Goal: Check status: Check status

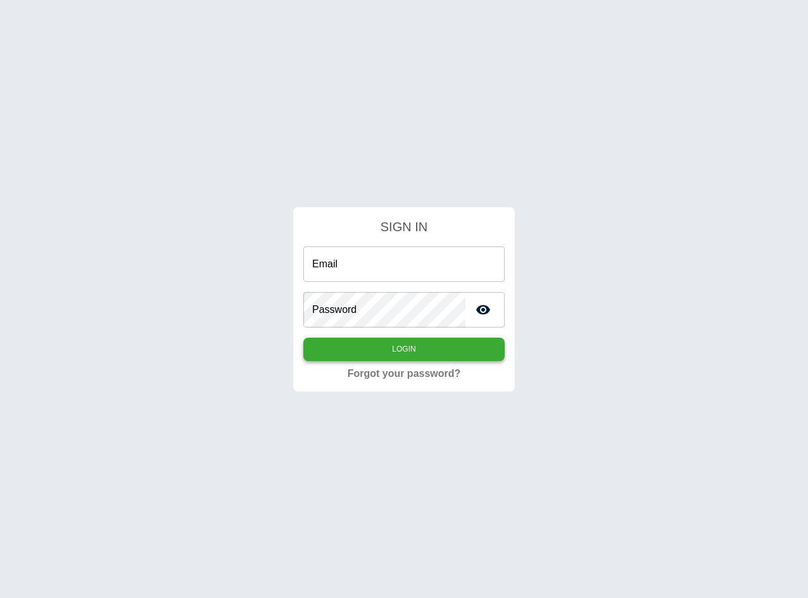
type input "**********"
click at [383, 347] on button "Login" at bounding box center [403, 349] width 201 height 23
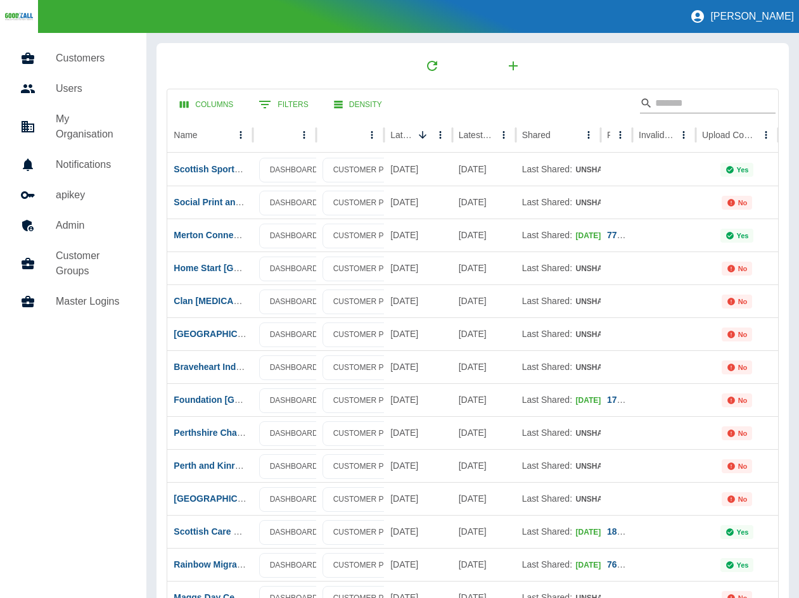
click at [671, 104] on input "Search" at bounding box center [705, 103] width 101 height 20
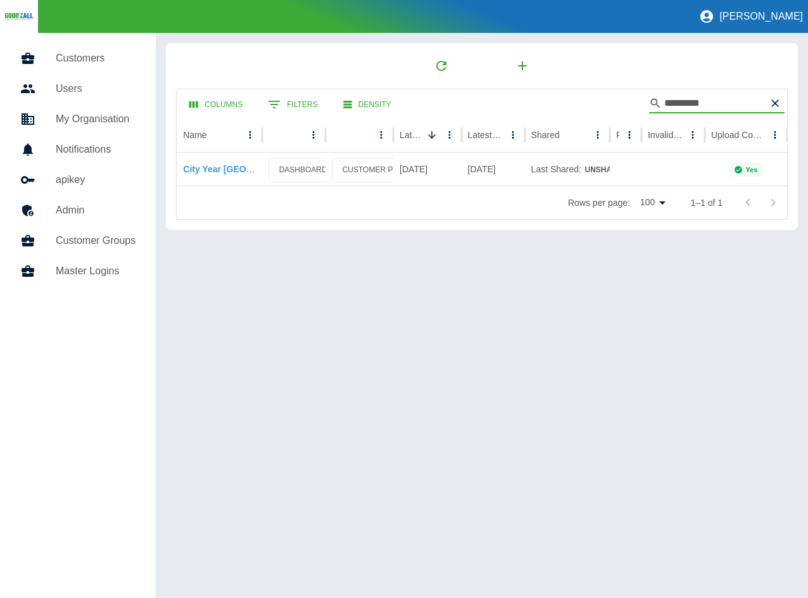
type input "*********"
click at [210, 168] on link "City Year [GEOGRAPHIC_DATA]" at bounding box center [250, 169] width 135 height 10
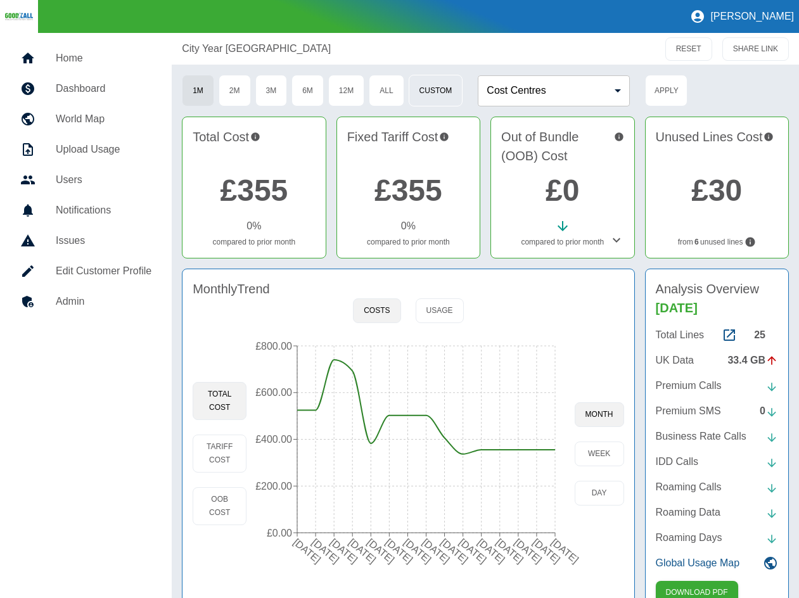
click at [451, 86] on button "Custom" at bounding box center [436, 91] width 54 height 32
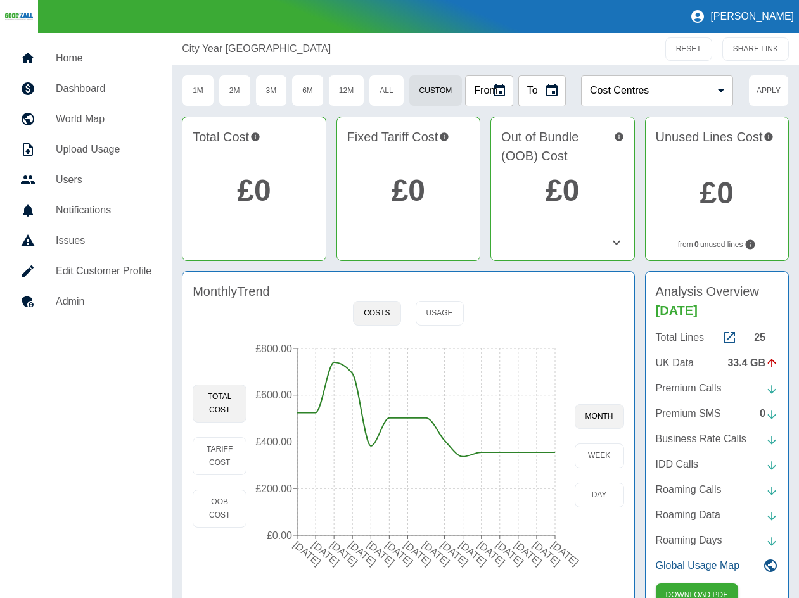
click at [485, 87] on div "From" at bounding box center [489, 90] width 48 height 31
click at [496, 89] on icon "Choose date" at bounding box center [499, 90] width 15 height 15
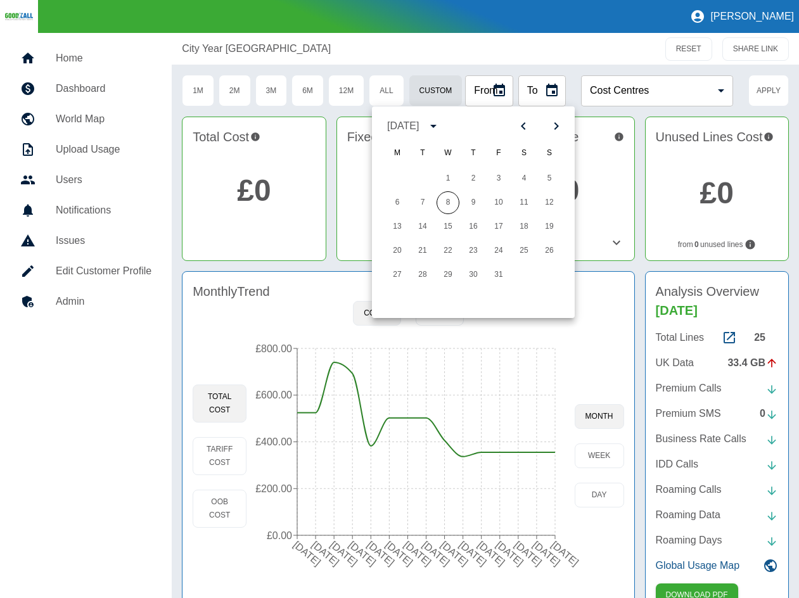
click at [520, 127] on icon "Previous month" at bounding box center [523, 125] width 15 height 15
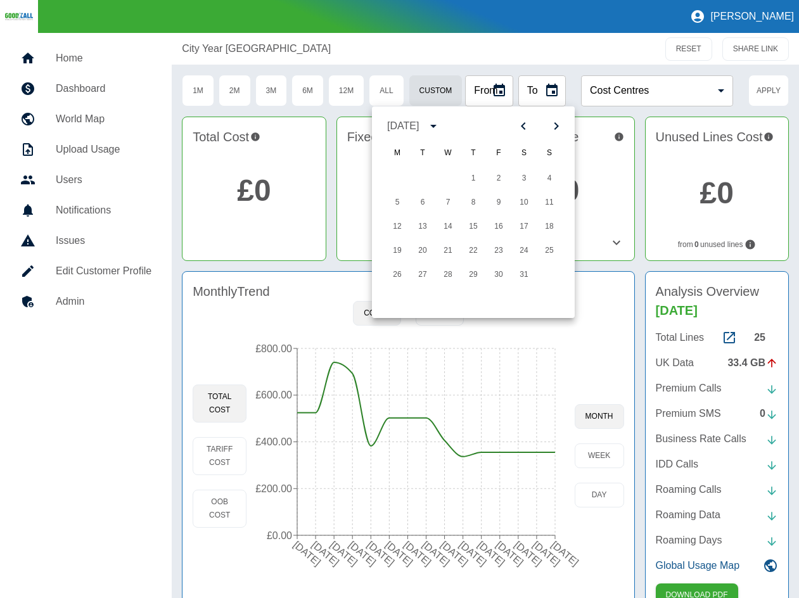
click at [520, 127] on icon "Previous month" at bounding box center [523, 125] width 15 height 15
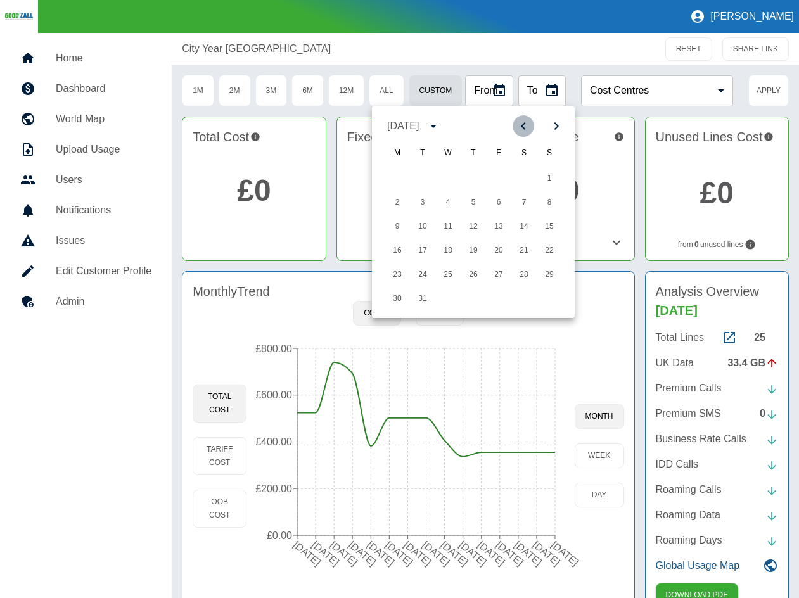
click at [520, 127] on icon "Previous month" at bounding box center [523, 125] width 15 height 15
click at [392, 206] on button "2" at bounding box center [397, 202] width 23 height 23
type input "**********"
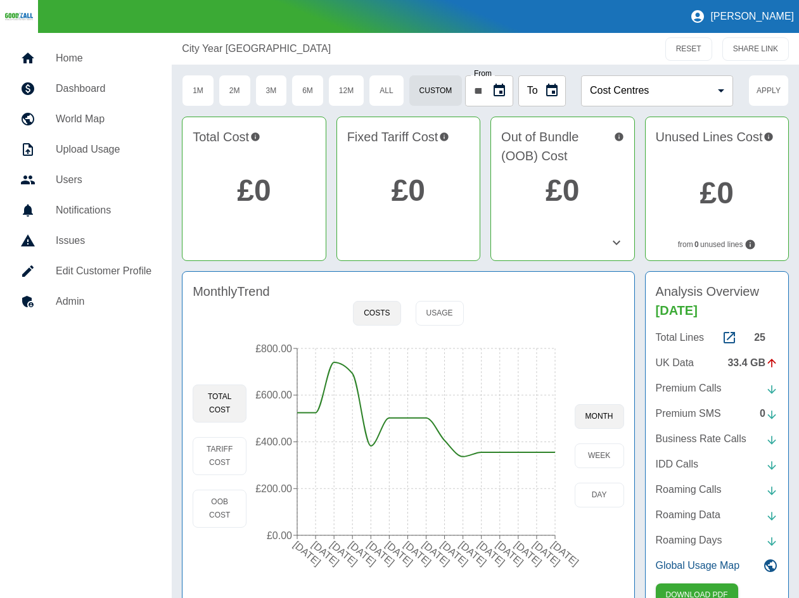
click at [554, 88] on icon "Choose date" at bounding box center [551, 90] width 11 height 13
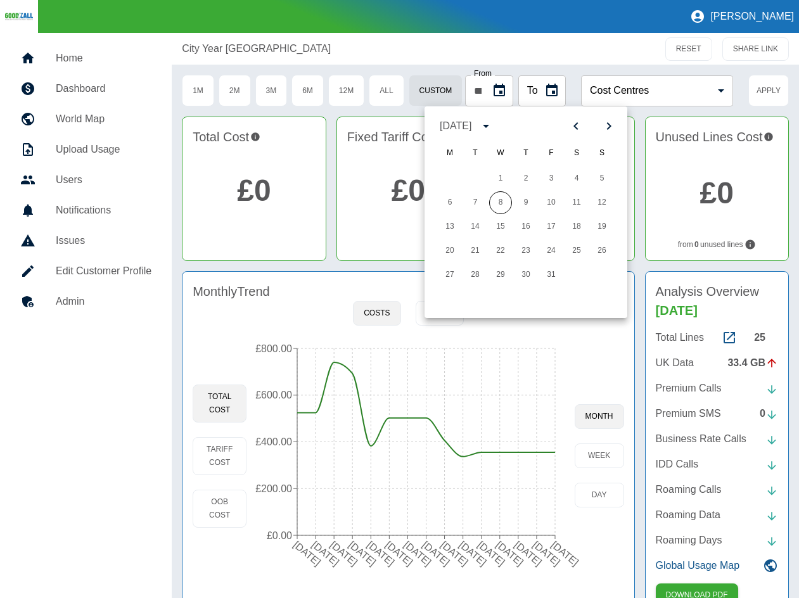
click at [475, 125] on div "[DATE]" at bounding box center [457, 125] width 35 height 15
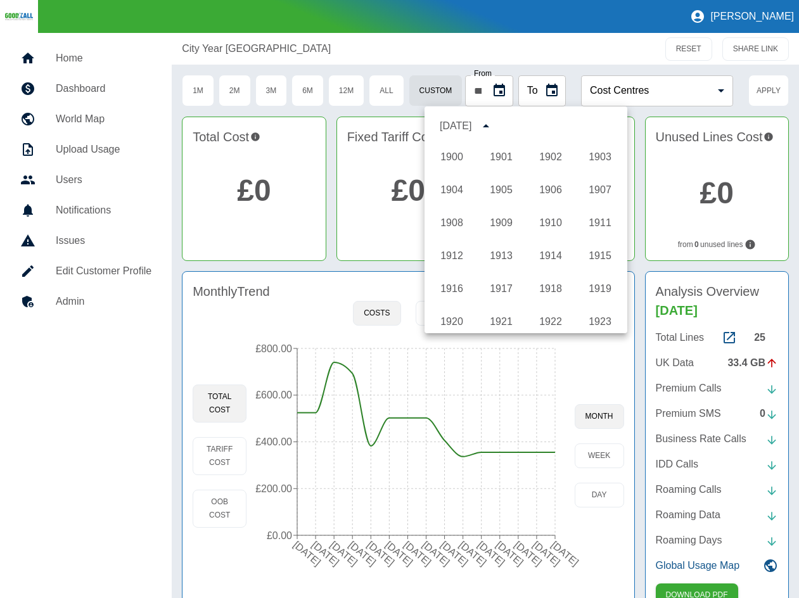
scroll to position [941, 0]
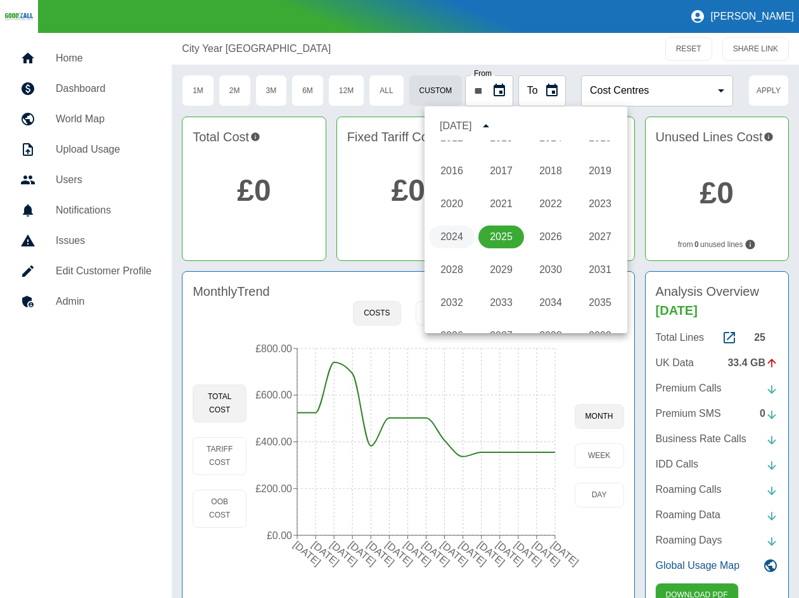
click at [447, 229] on button "2024" at bounding box center [452, 237] width 46 height 23
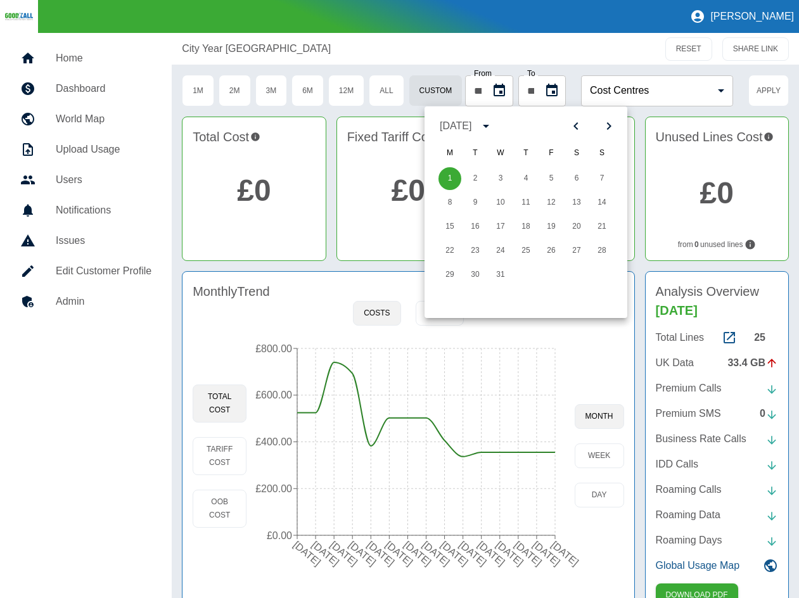
click at [471, 127] on div "[DATE]" at bounding box center [456, 125] width 32 height 15
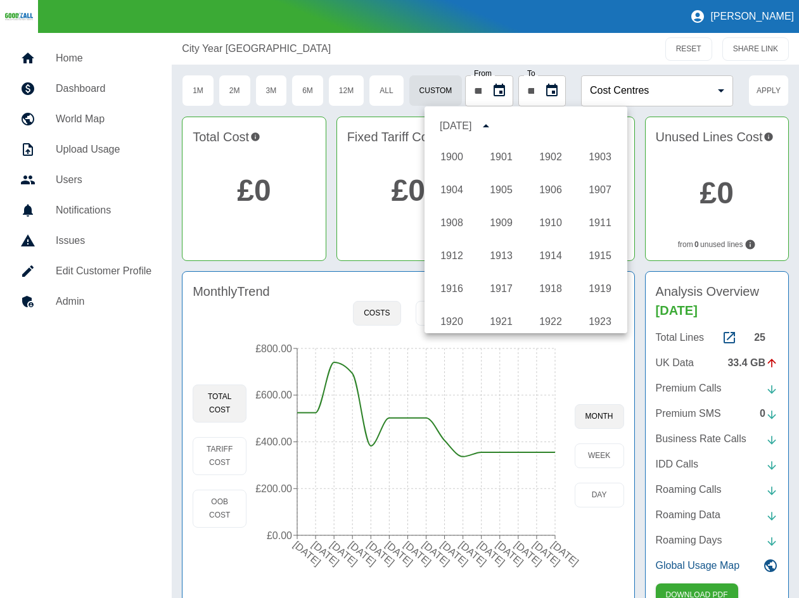
scroll to position [941, 0]
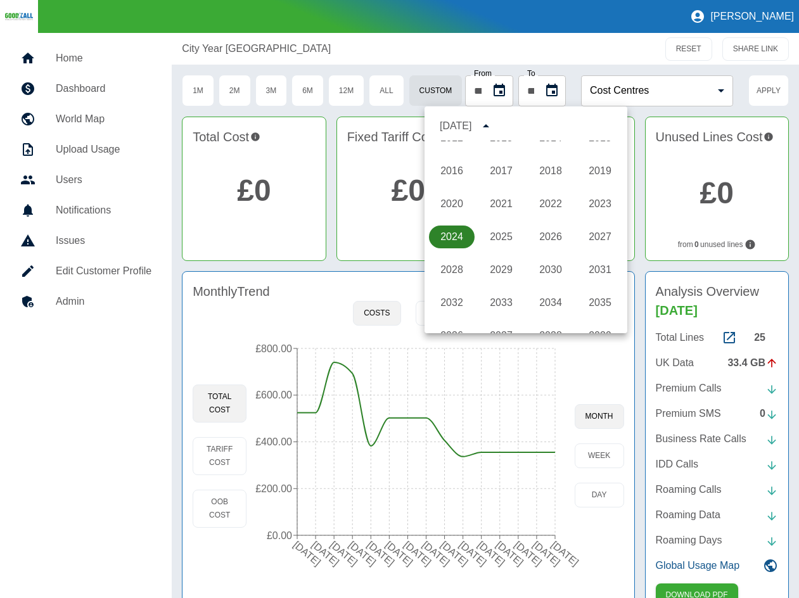
click at [457, 238] on button "2024" at bounding box center [452, 237] width 46 height 23
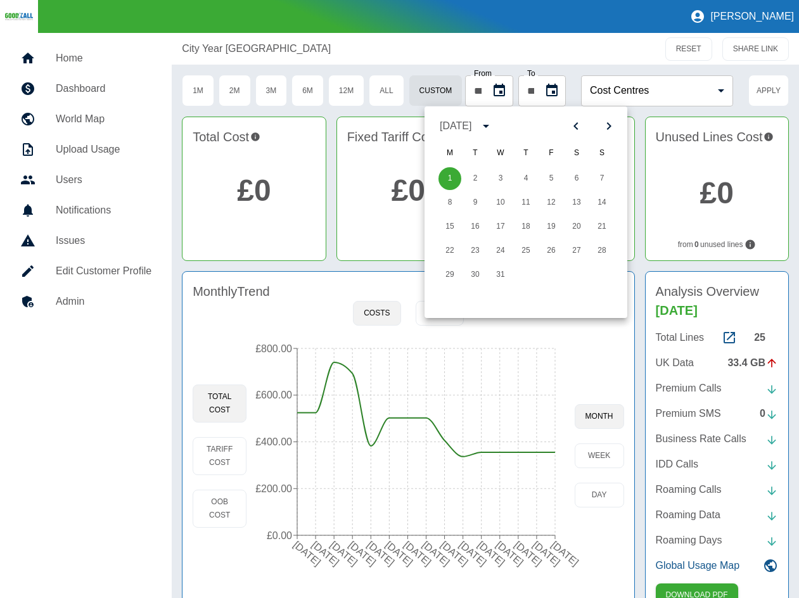
click at [494, 124] on icon "calendar view is open, switch to year view" at bounding box center [485, 125] width 15 height 15
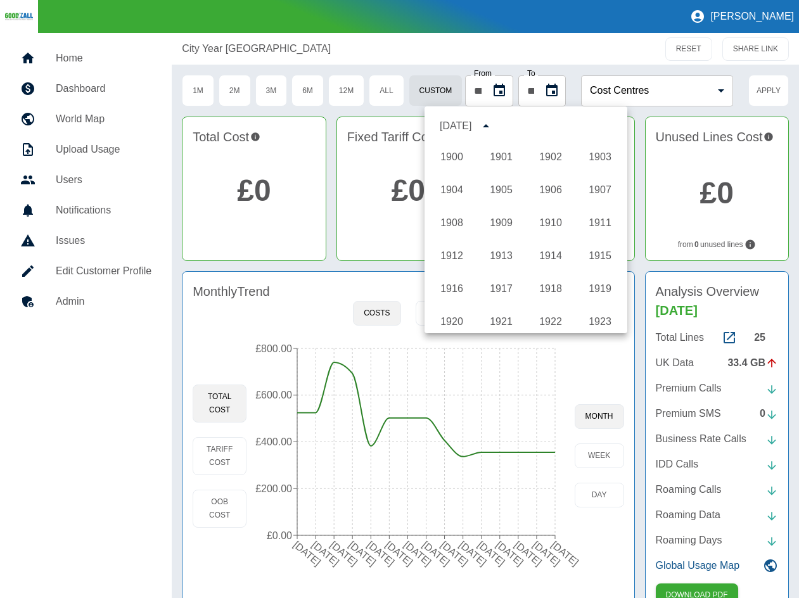
scroll to position [941, 0]
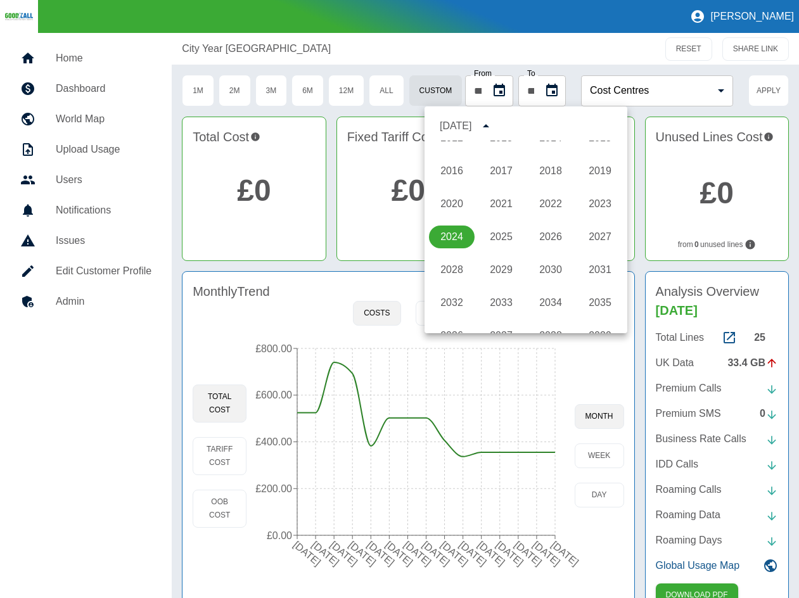
click at [468, 118] on div "[DATE]" at bounding box center [456, 125] width 32 height 15
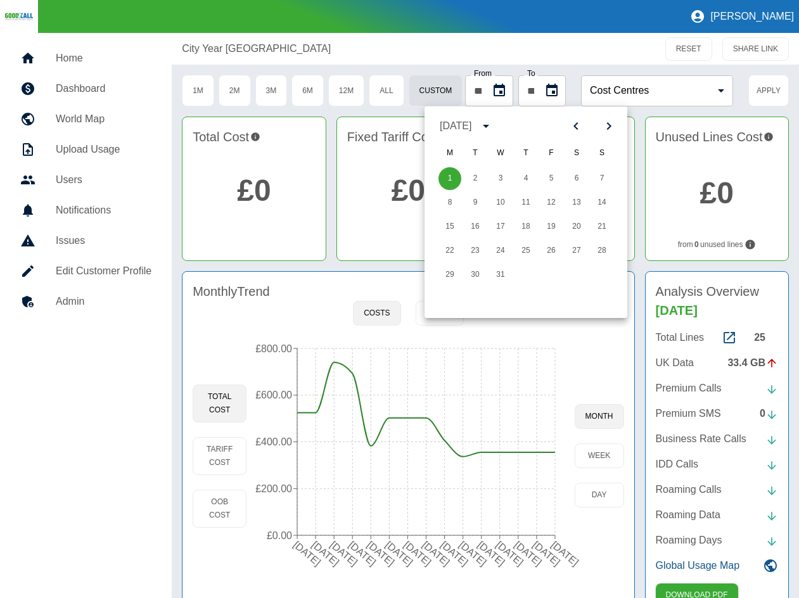
click at [465, 122] on div "[DATE]" at bounding box center [456, 125] width 32 height 15
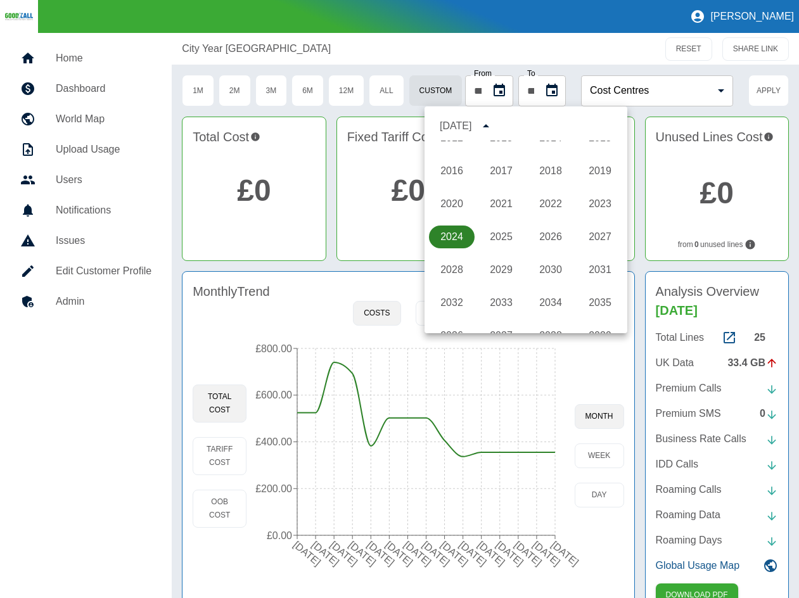
click at [449, 242] on button "2024" at bounding box center [452, 237] width 46 height 23
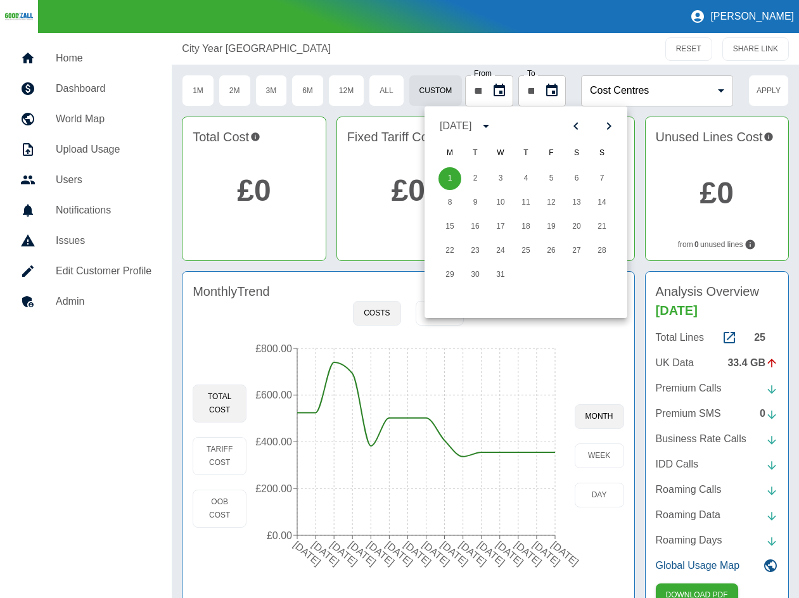
click at [609, 125] on icon "Next month" at bounding box center [609, 126] width 4 height 8
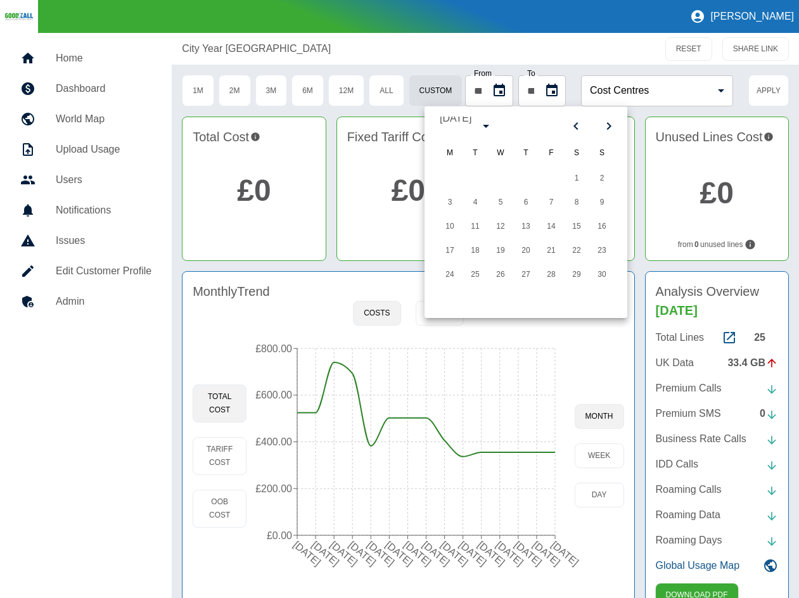
click at [609, 125] on icon "Next month" at bounding box center [609, 126] width 4 height 8
click at [456, 293] on button "30" at bounding box center [449, 299] width 23 height 23
type input "**********"
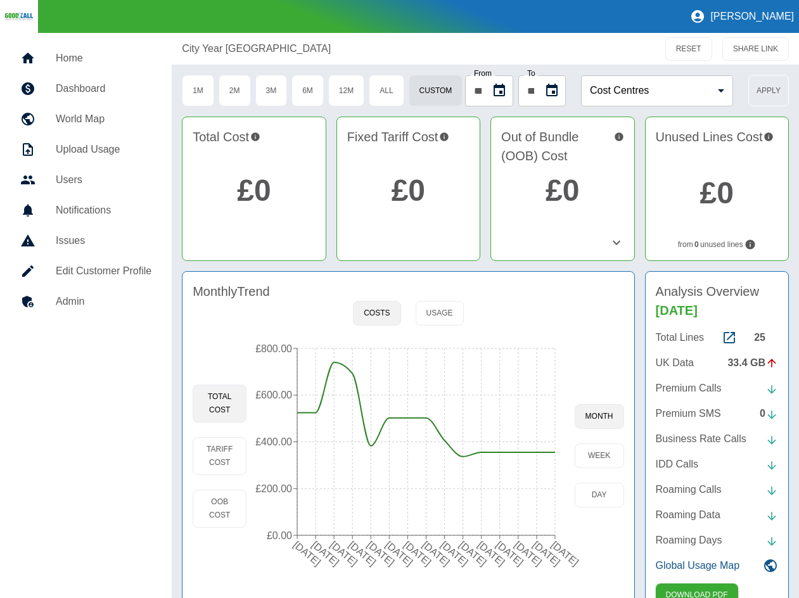
click at [769, 89] on button "Apply" at bounding box center [768, 91] width 41 height 32
